Goal: Task Accomplishment & Management: Manage account settings

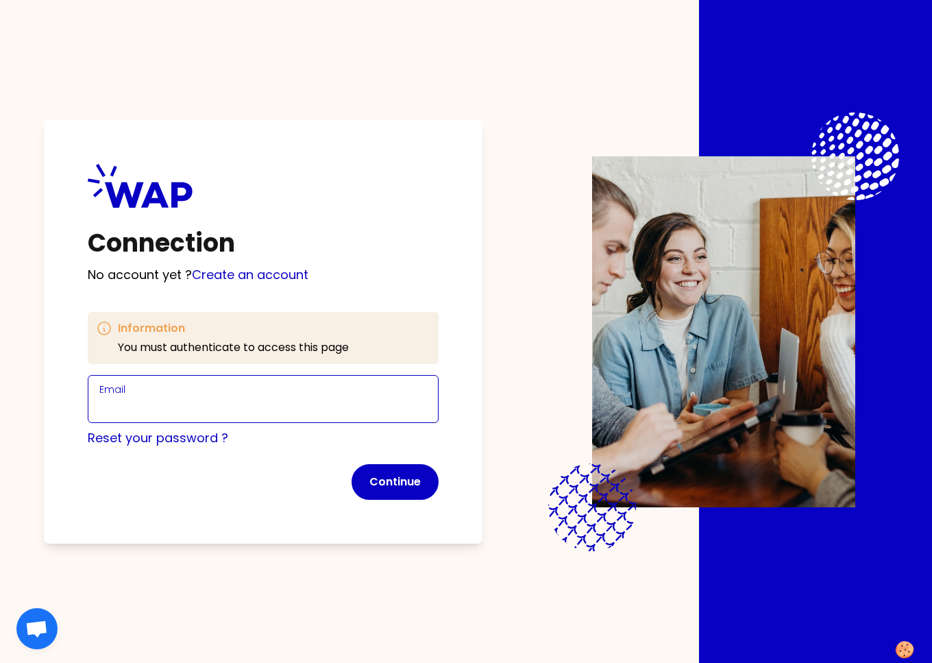
click at [321, 403] on input "Email" at bounding box center [263, 407] width 328 height 19
drag, startPoint x: 192, startPoint y: 404, endPoint x: 205, endPoint y: 406, distance: 13.2
click at [193, 404] on input "[PERSON_NAME][EMAIL_ADDRESS][DOMAIN_NAME]" at bounding box center [263, 407] width 328 height 19
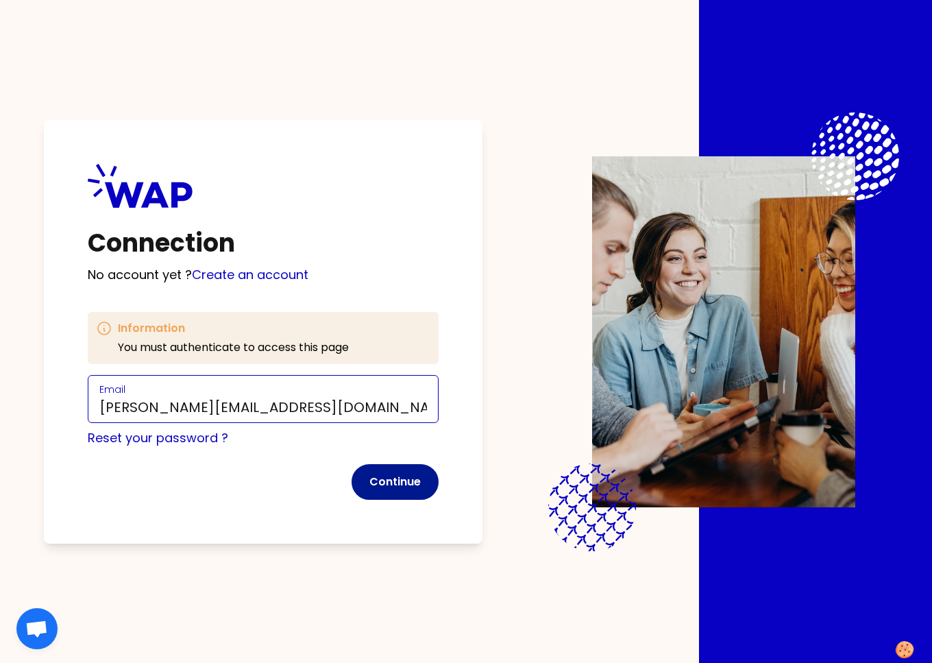
type input "[PERSON_NAME][EMAIL_ADDRESS][DOMAIN_NAME]"
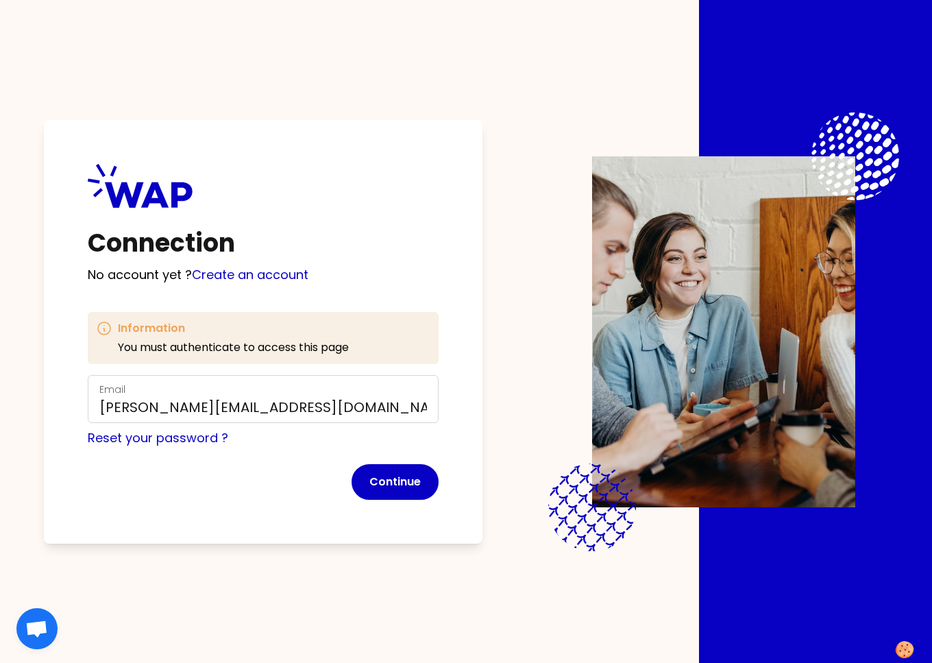
drag, startPoint x: 392, startPoint y: 481, endPoint x: 326, endPoint y: 457, distance: 70.1
click at [392, 480] on button "Continue" at bounding box center [395, 482] width 87 height 36
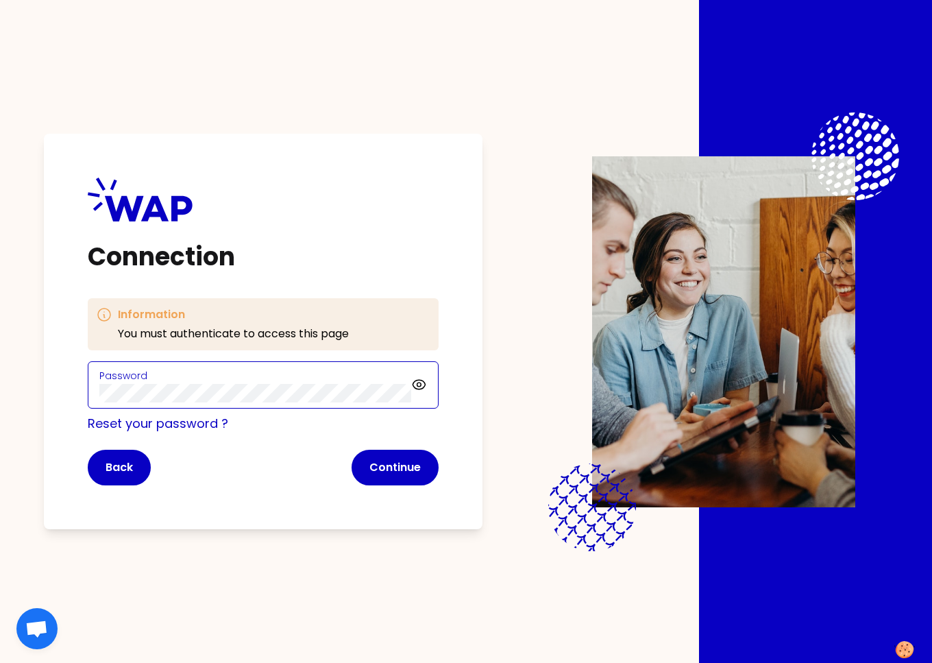
click button "Continue" at bounding box center [395, 468] width 87 height 36
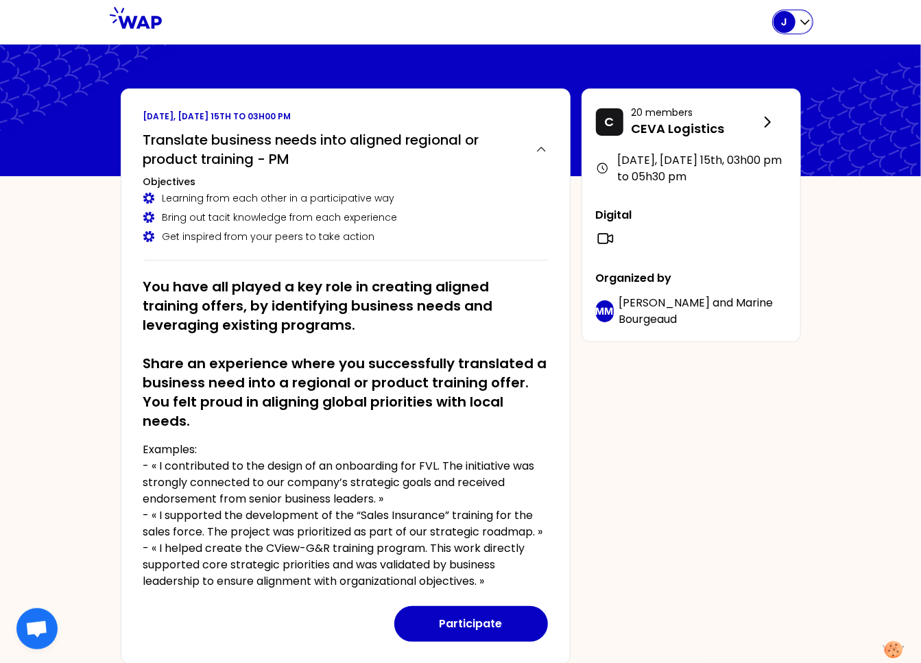
click at [798, 15] on icon "button" at bounding box center [805, 22] width 14 height 14
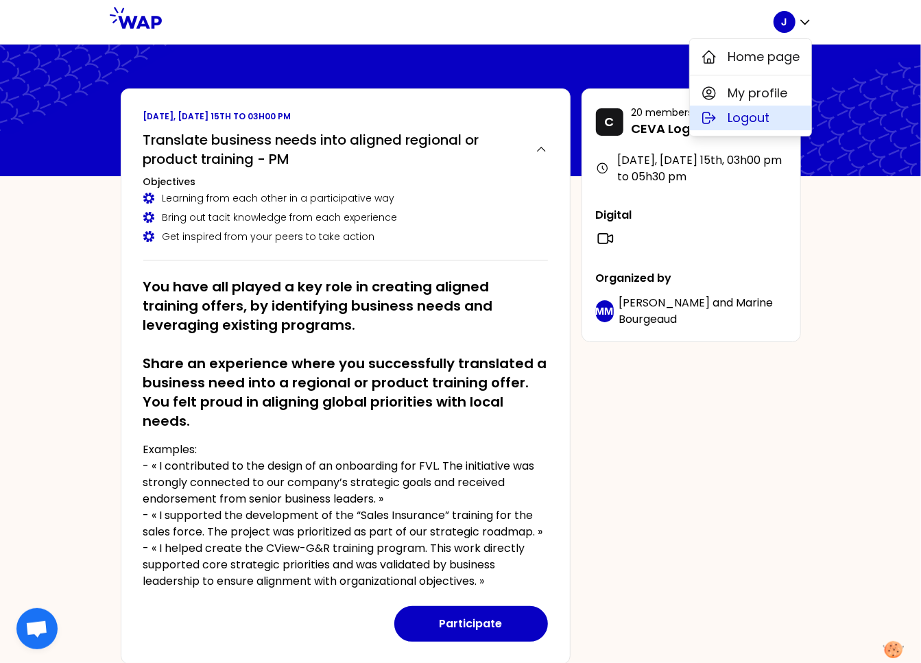
click at [762, 122] on span "Logout" at bounding box center [749, 117] width 42 height 19
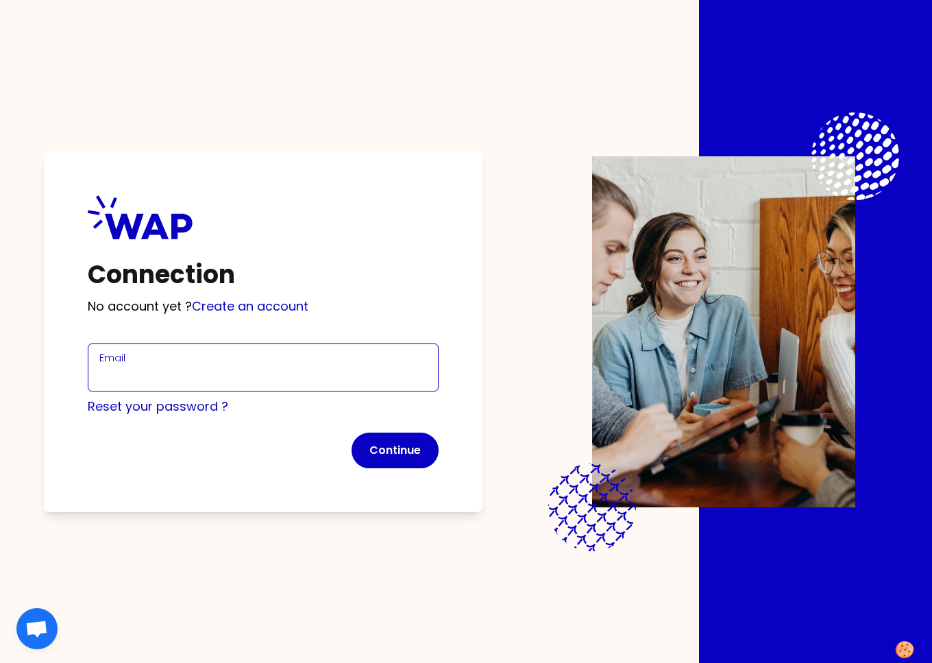
click at [245, 367] on input "Email" at bounding box center [263, 375] width 328 height 19
paste input "[PERSON_NAME][EMAIL_ADDRESS][PERSON_NAME][DOMAIN_NAME]"
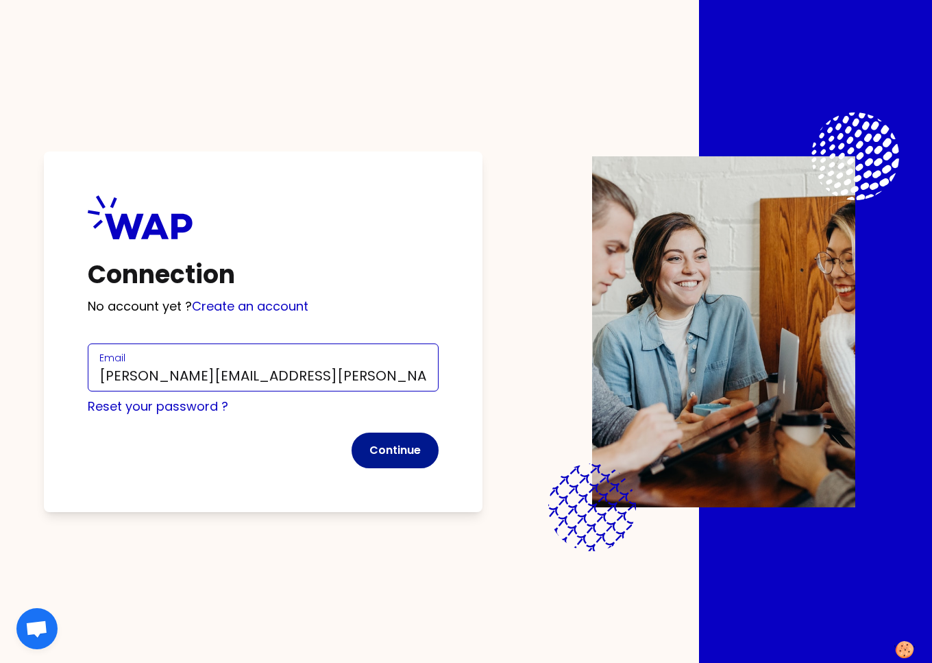
type input "[PERSON_NAME][EMAIL_ADDRESS][PERSON_NAME][DOMAIN_NAME]"
click at [405, 452] on button "Continue" at bounding box center [395, 451] width 87 height 36
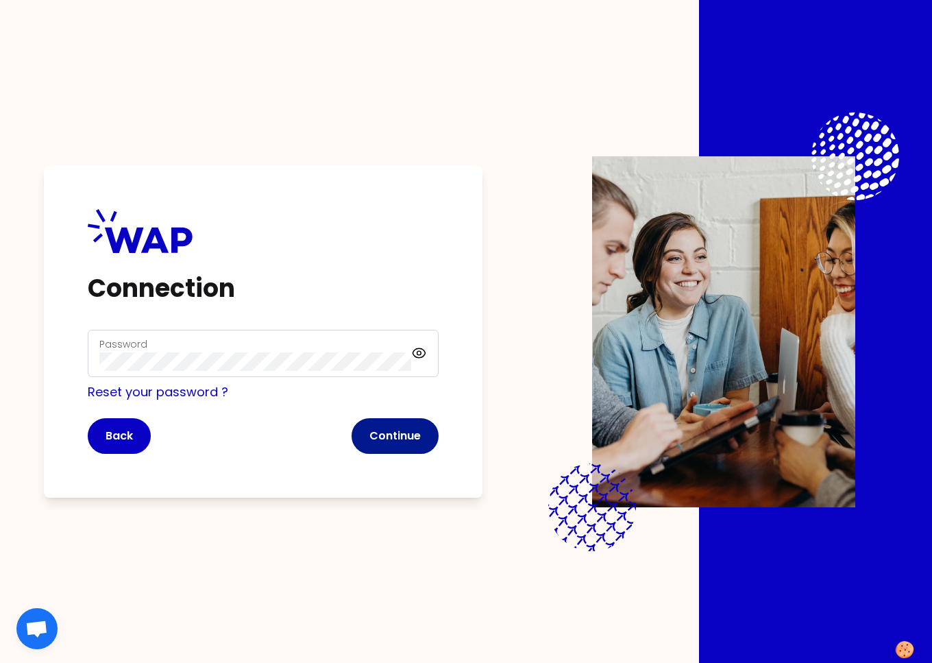
click at [385, 435] on button "Continue" at bounding box center [395, 436] width 87 height 36
